Goal: Information Seeking & Learning: Check status

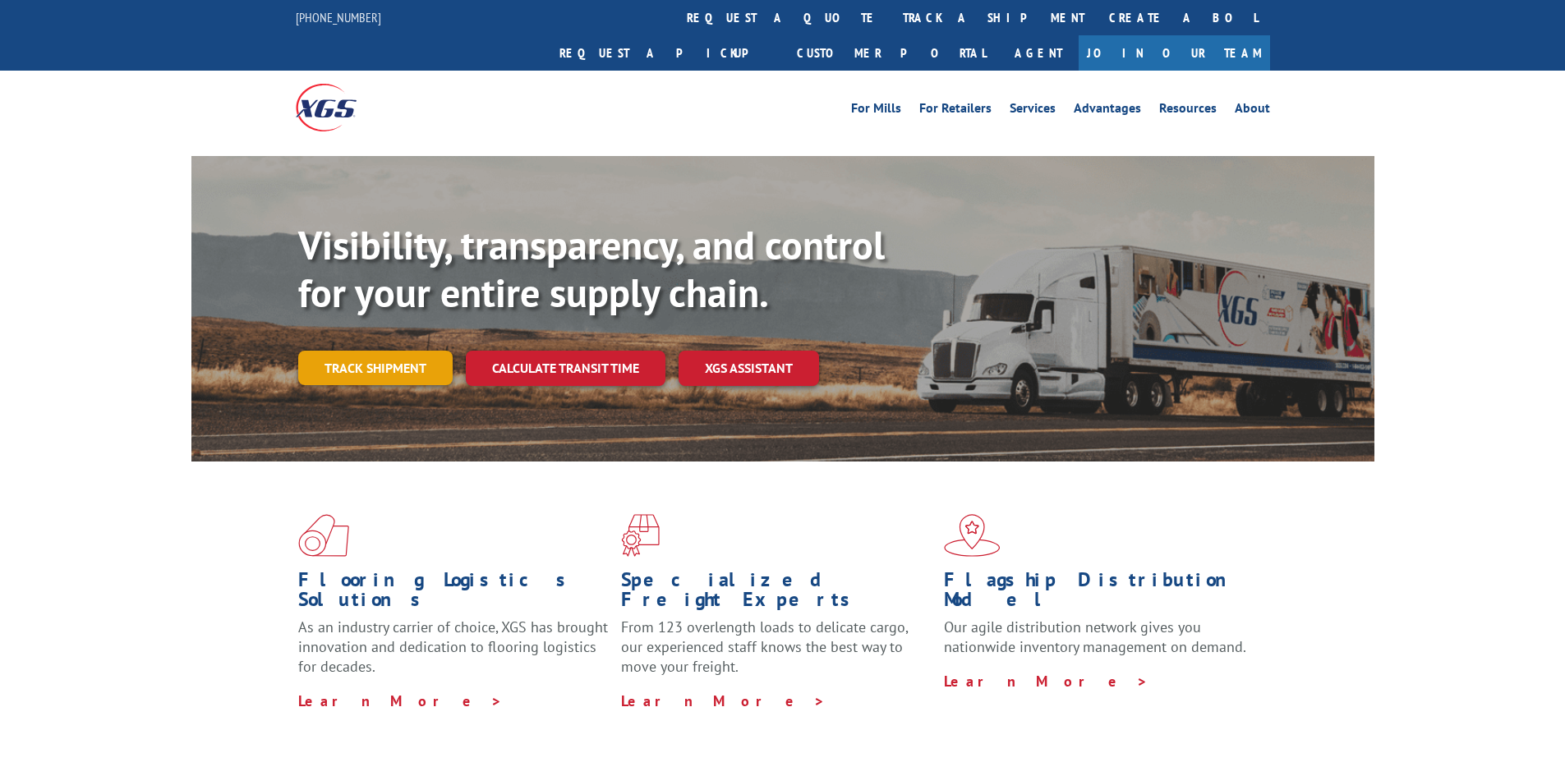
click at [364, 351] on link "Track shipment" at bounding box center [375, 368] width 154 height 34
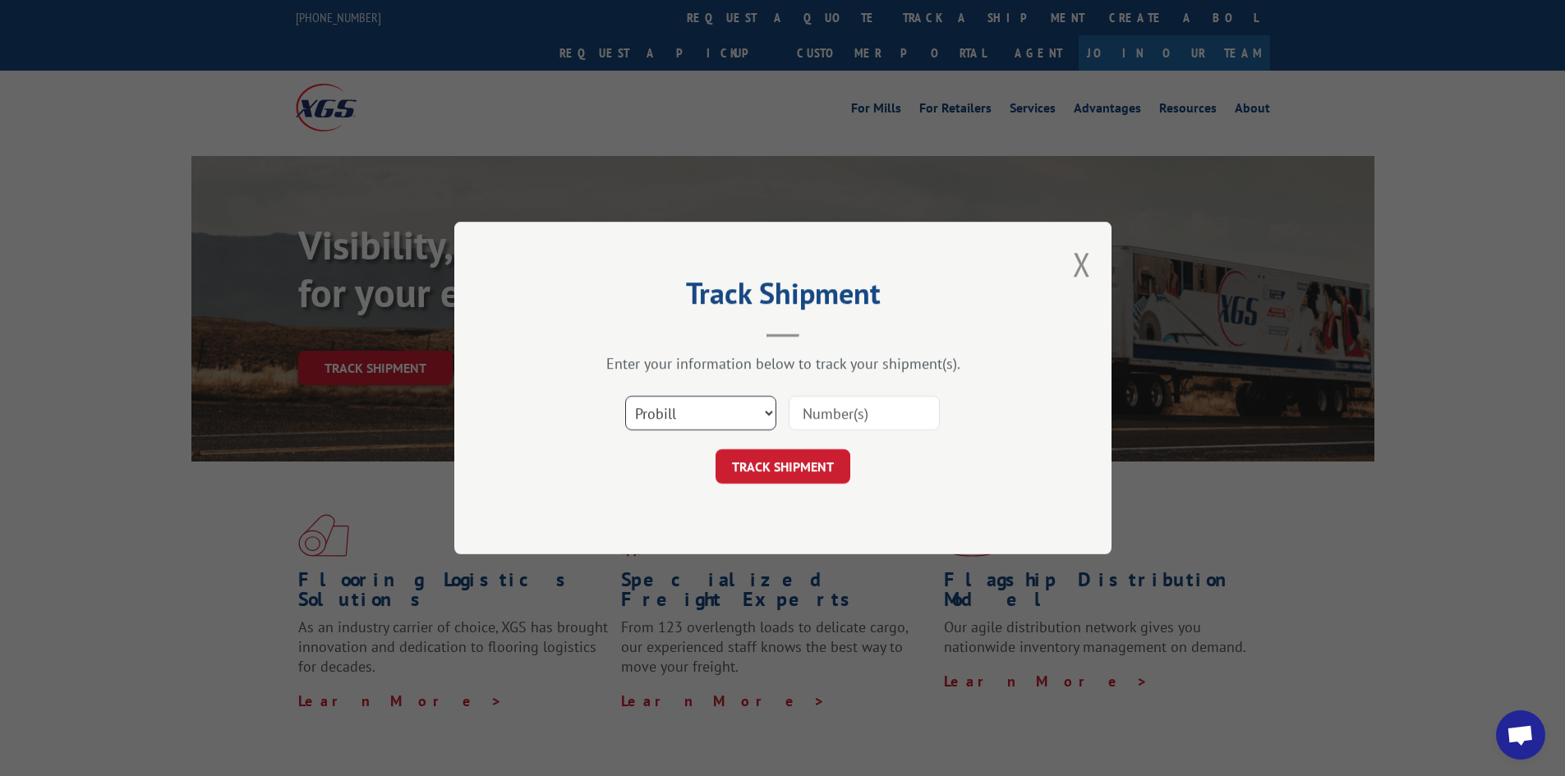
click at [697, 413] on select "Select category... Probill BOL PO" at bounding box center [700, 413] width 151 height 34
select select "po"
click at [625, 396] on select "Select category... Probill BOL PO" at bounding box center [700, 413] width 151 height 34
click at [833, 400] on input at bounding box center [863, 413] width 151 height 34
paste input "51536775"
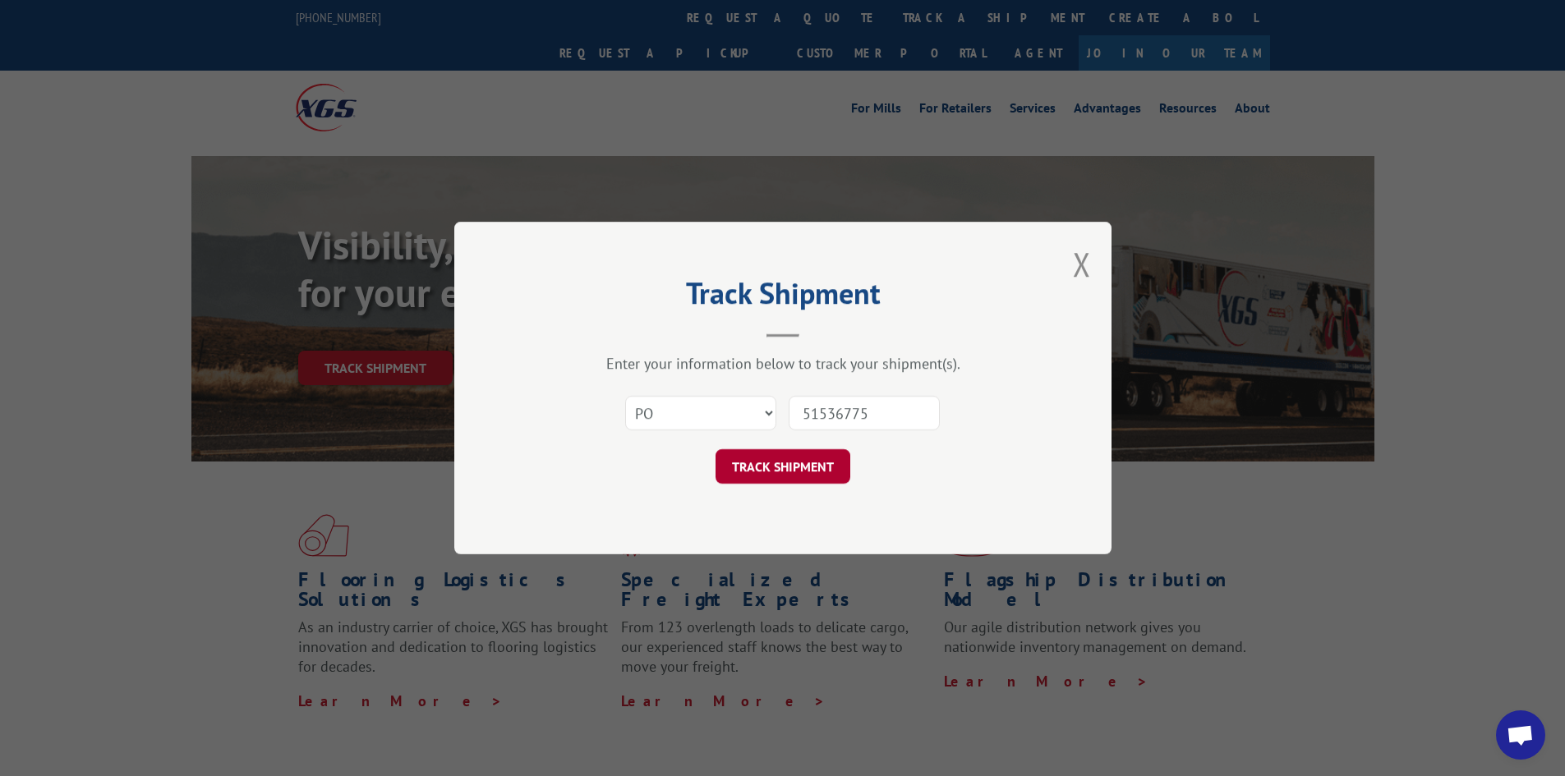
type input "51536775"
click at [808, 472] on button "TRACK SHIPMENT" at bounding box center [782, 466] width 135 height 34
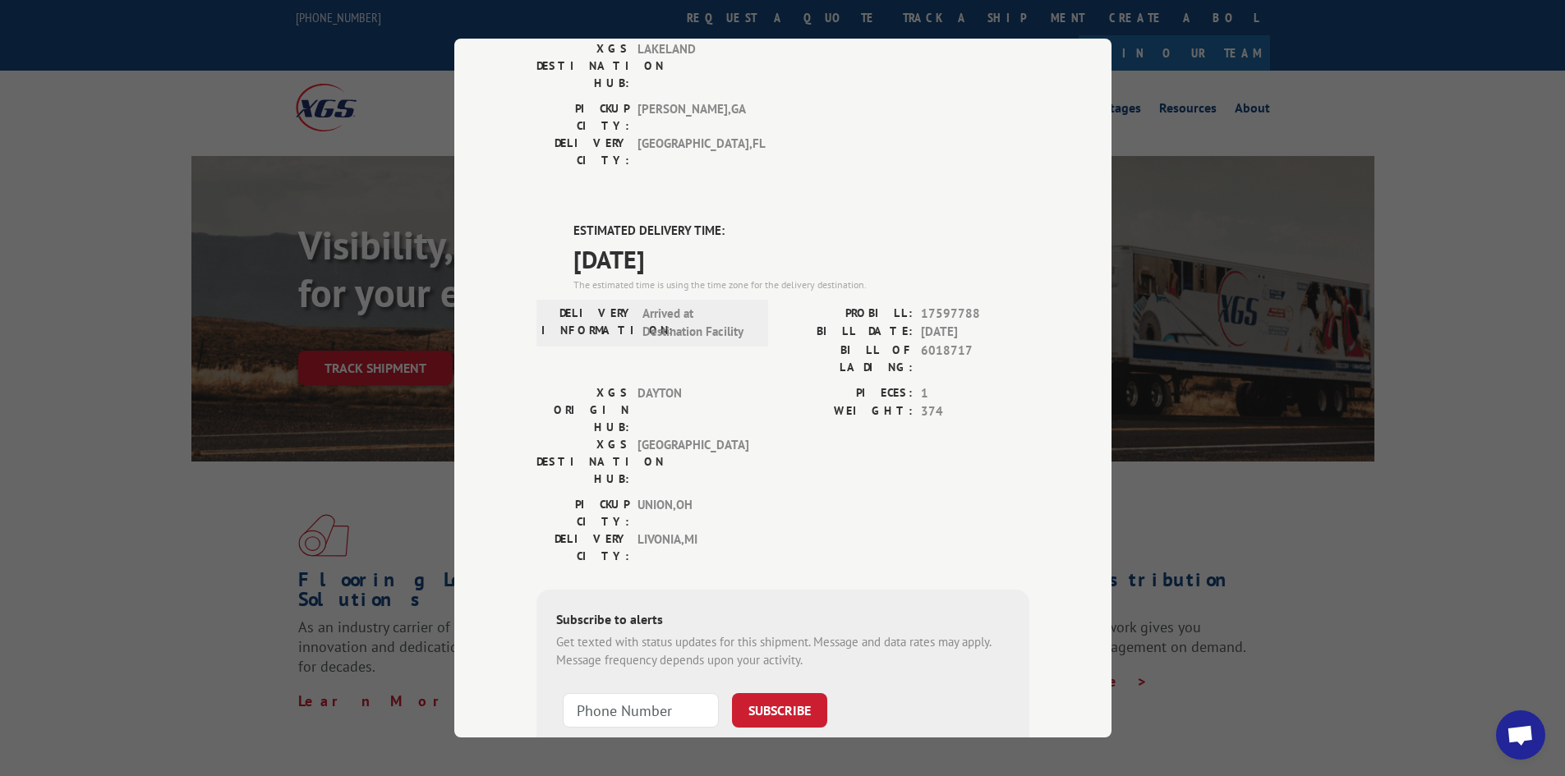
scroll to position [312, 0]
drag, startPoint x: 555, startPoint y: 133, endPoint x: 710, endPoint y: 159, distance: 156.6
click at [710, 221] on div "ESTIMATED DELIVERY TIME: [DATE] The estimated time is using the time zone for t…" at bounding box center [782, 516] width 493 height 590
copy div "ESTIMATED DELIVERY TIME: [DATE]"
